Goal: Navigation & Orientation: Find specific page/section

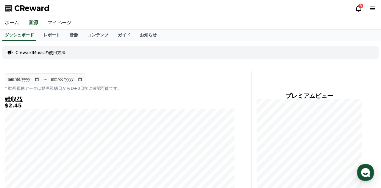
click at [311, 41] on div "ダッシュボード レポート 音源 コンテンツ ガイド お知らせ" at bounding box center [190, 34] width 381 height 11
click at [360, 9] on icon at bounding box center [358, 8] width 5 height 6
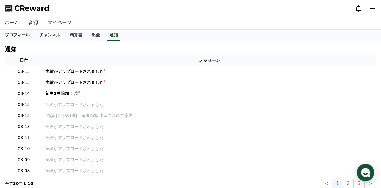
click at [18, 34] on link "プロフィール" at bounding box center [17, 34] width 35 height 11
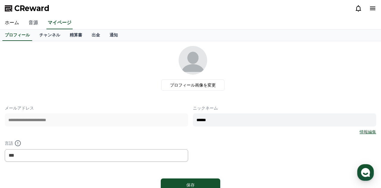
click at [30, 22] on link "音源" at bounding box center [33, 23] width 19 height 13
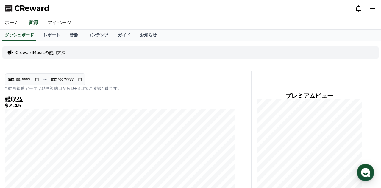
click at [275, 49] on div "CrewardMusicの使用方法" at bounding box center [190, 52] width 377 height 13
click at [239, 49] on div "CrewardMusicの使用方法" at bounding box center [190, 52] width 377 height 13
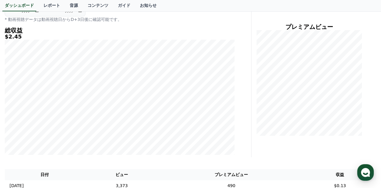
scroll to position [66, 0]
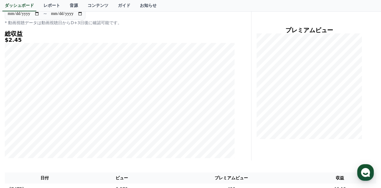
click at [241, 53] on div "**********" at bounding box center [126, 82] width 249 height 155
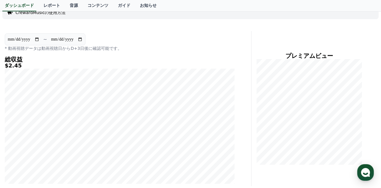
scroll to position [37, 0]
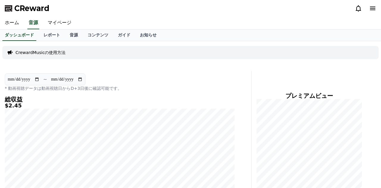
scroll to position [16, 0]
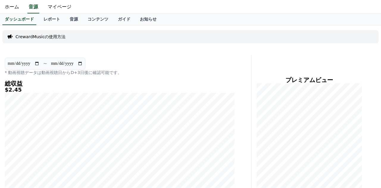
click at [223, 13] on div "ホーム 音源 マイページ" at bounding box center [190, 7] width 381 height 13
